Goal: Information Seeking & Learning: Learn about a topic

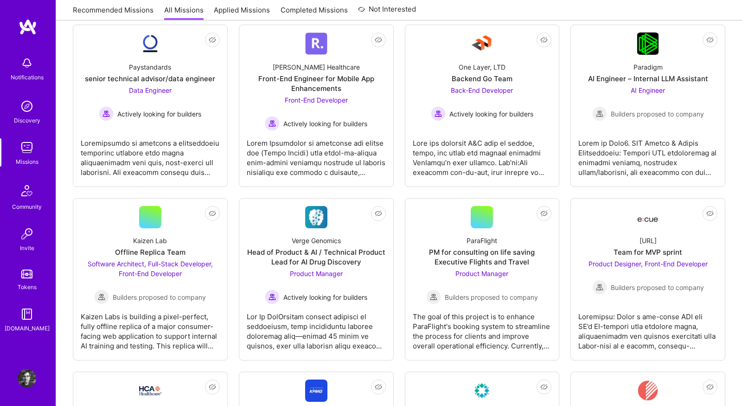
scroll to position [179, 0]
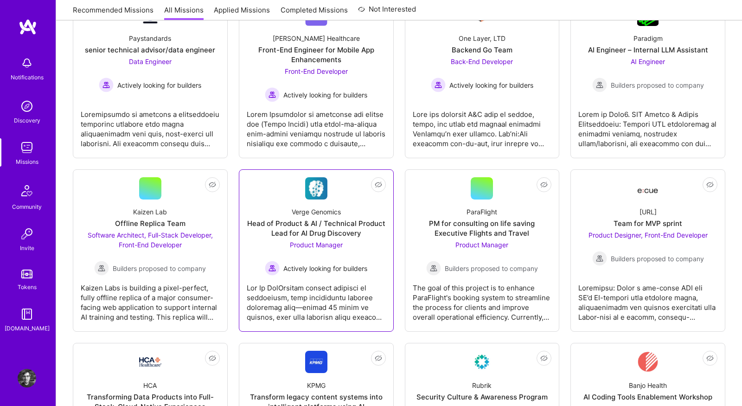
click at [357, 261] on div "Actively looking for builders" at bounding box center [316, 268] width 102 height 15
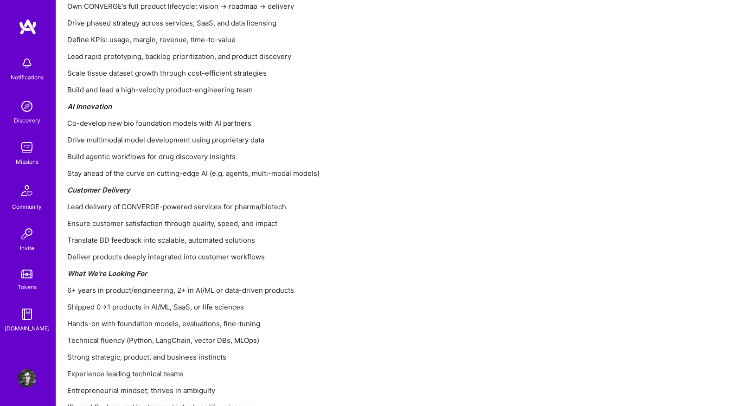
scroll to position [1078, 0]
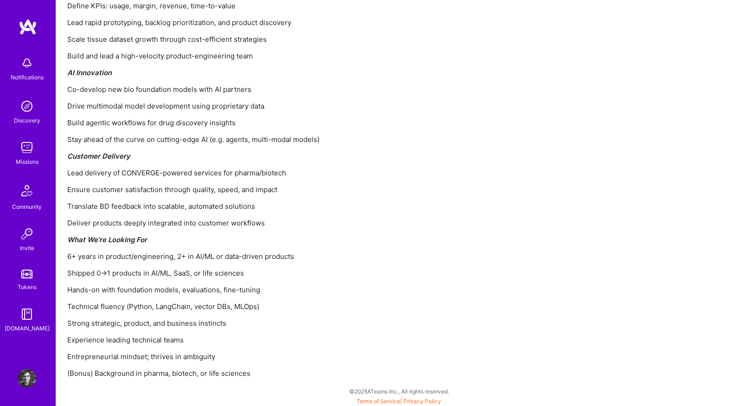
click at [28, 139] on img at bounding box center [27, 147] width 19 height 19
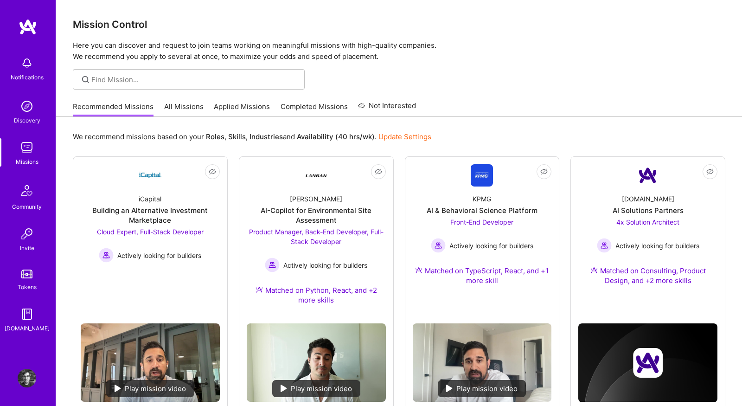
click at [189, 101] on div "Recommended Missions All Missions Applied Missions Completed Missions Not Inter…" at bounding box center [244, 106] width 343 height 20
click at [191, 106] on link "All Missions" at bounding box center [183, 109] width 39 height 15
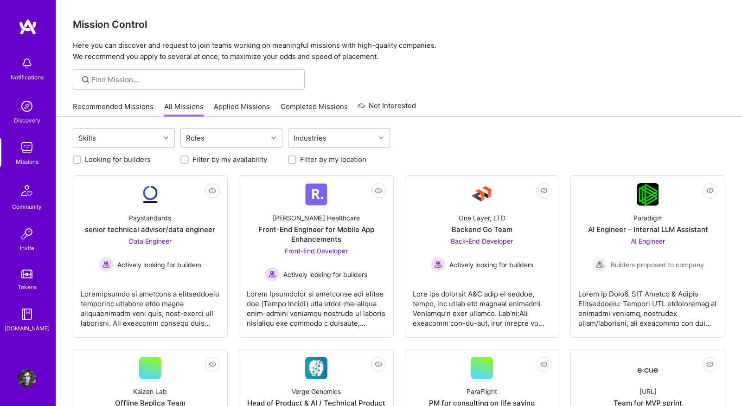
click at [528, 82] on div at bounding box center [399, 79] width 686 height 20
